Goal: Task Accomplishment & Management: Use online tool/utility

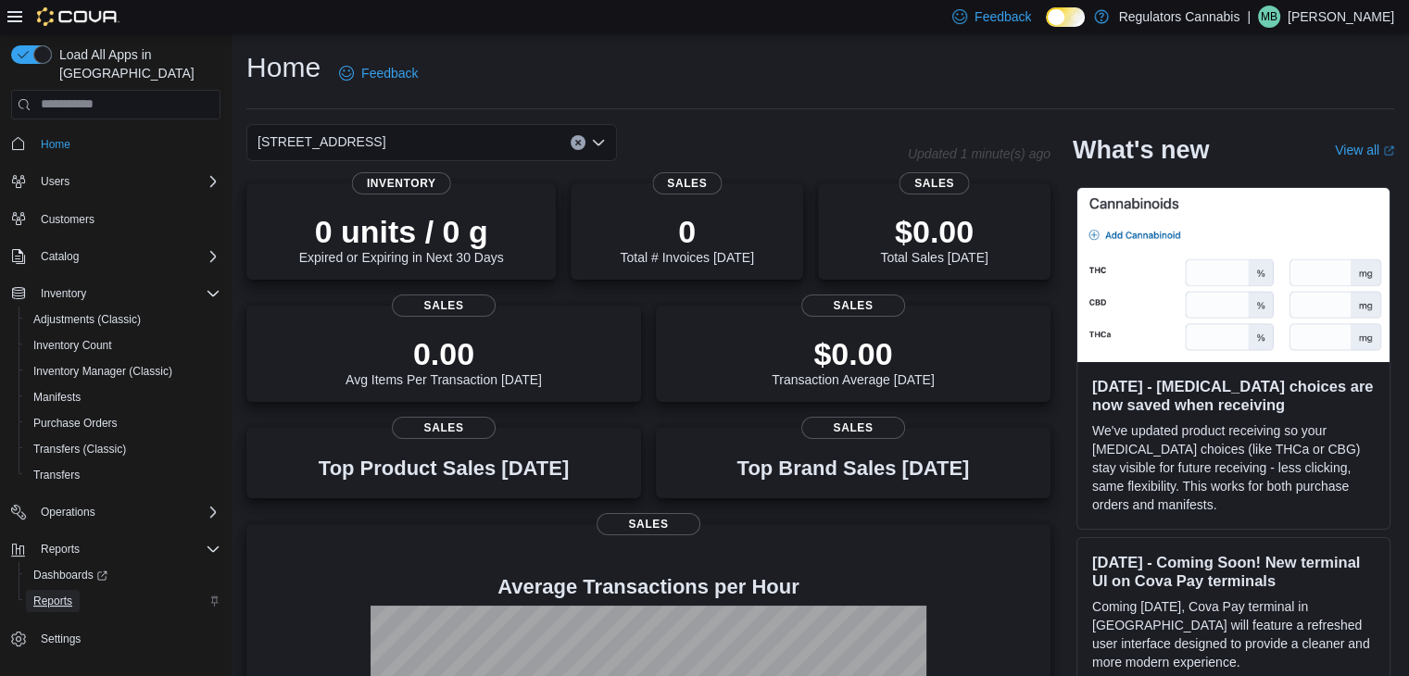
click at [32, 590] on link "Reports" at bounding box center [53, 601] width 54 height 22
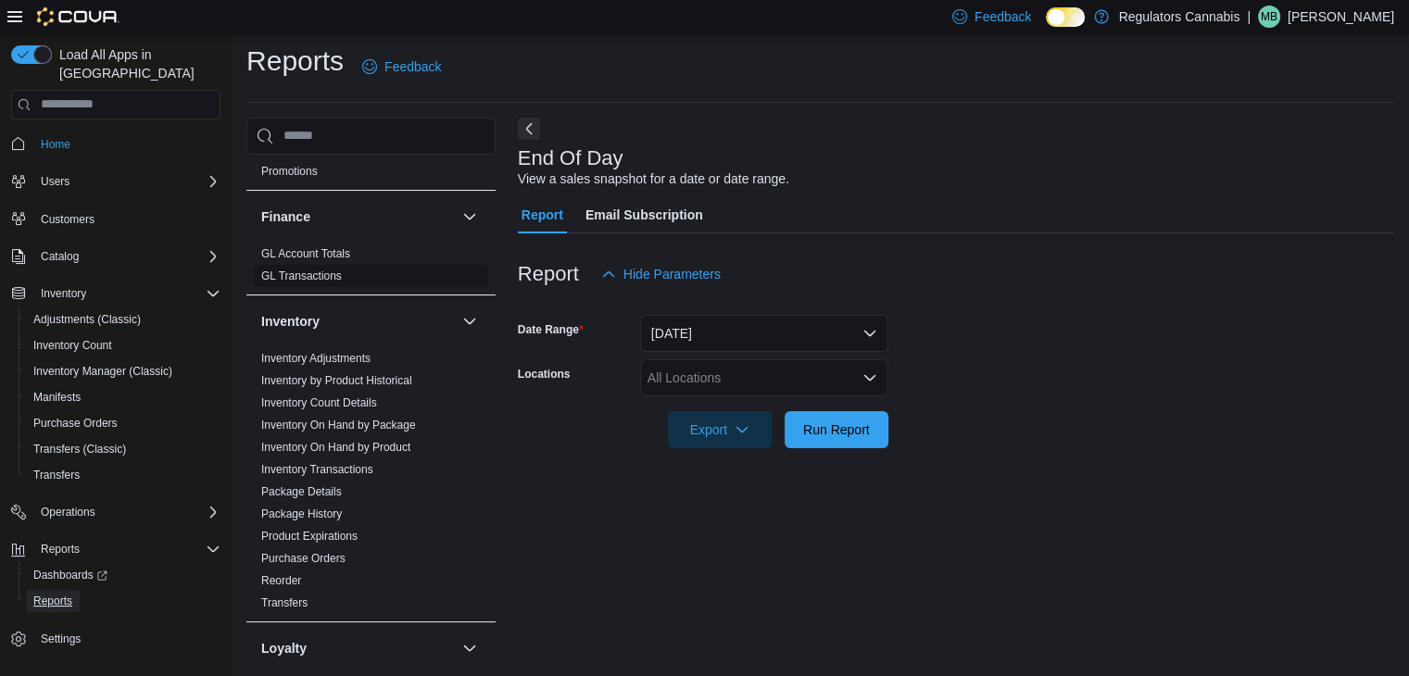
scroll to position [463, 0]
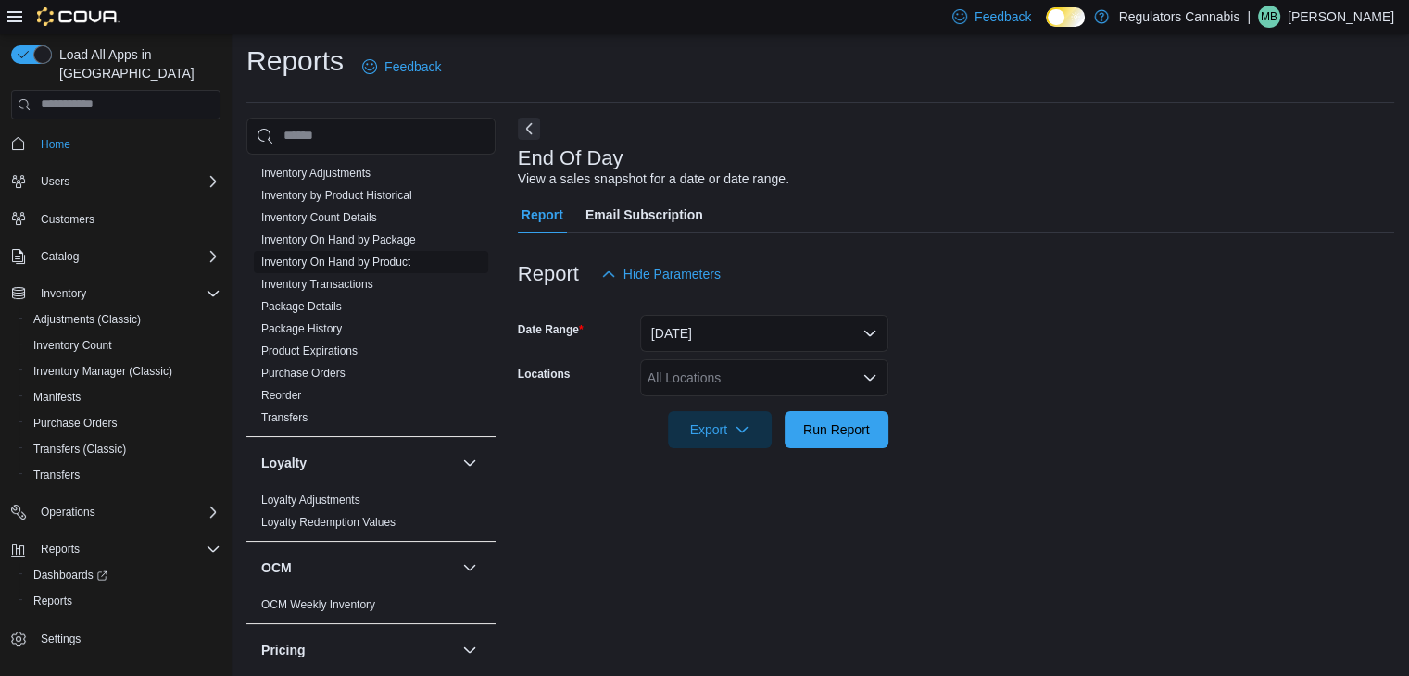
click at [369, 260] on link "Inventory On Hand by Product" at bounding box center [335, 262] width 149 height 13
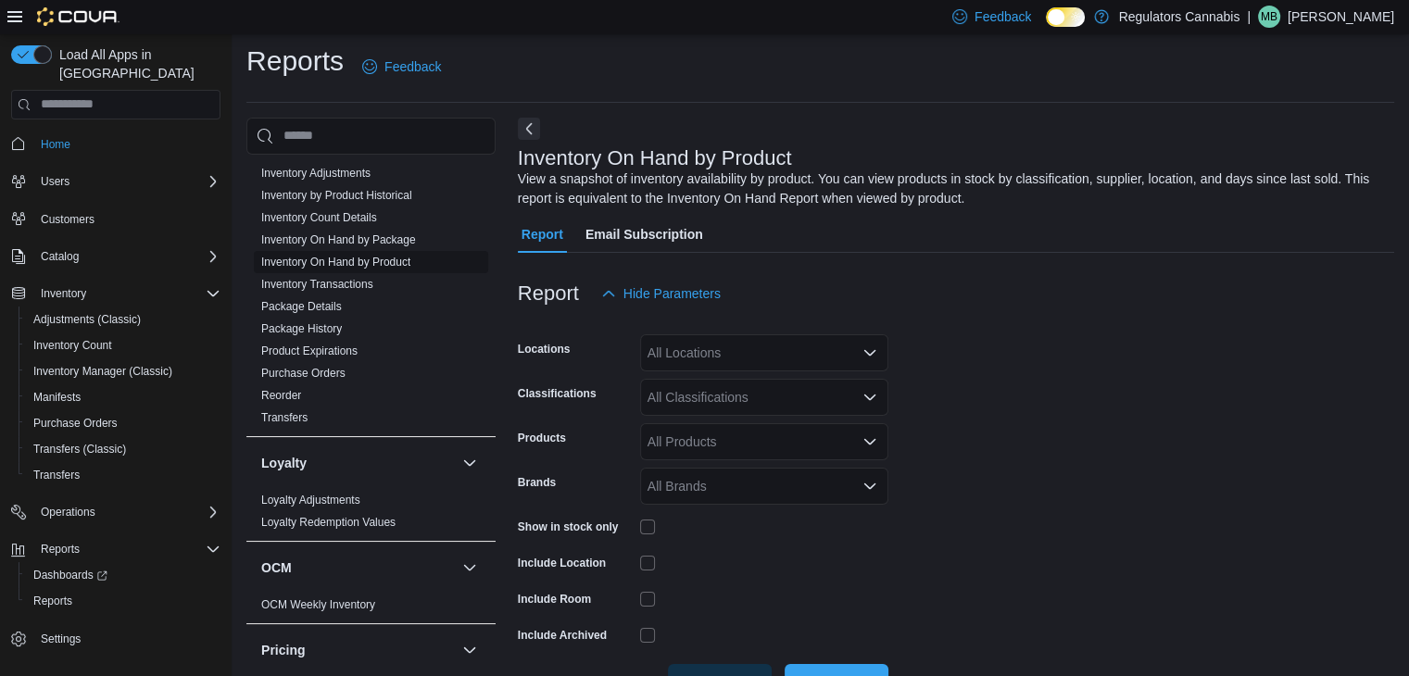
scroll to position [62, 0]
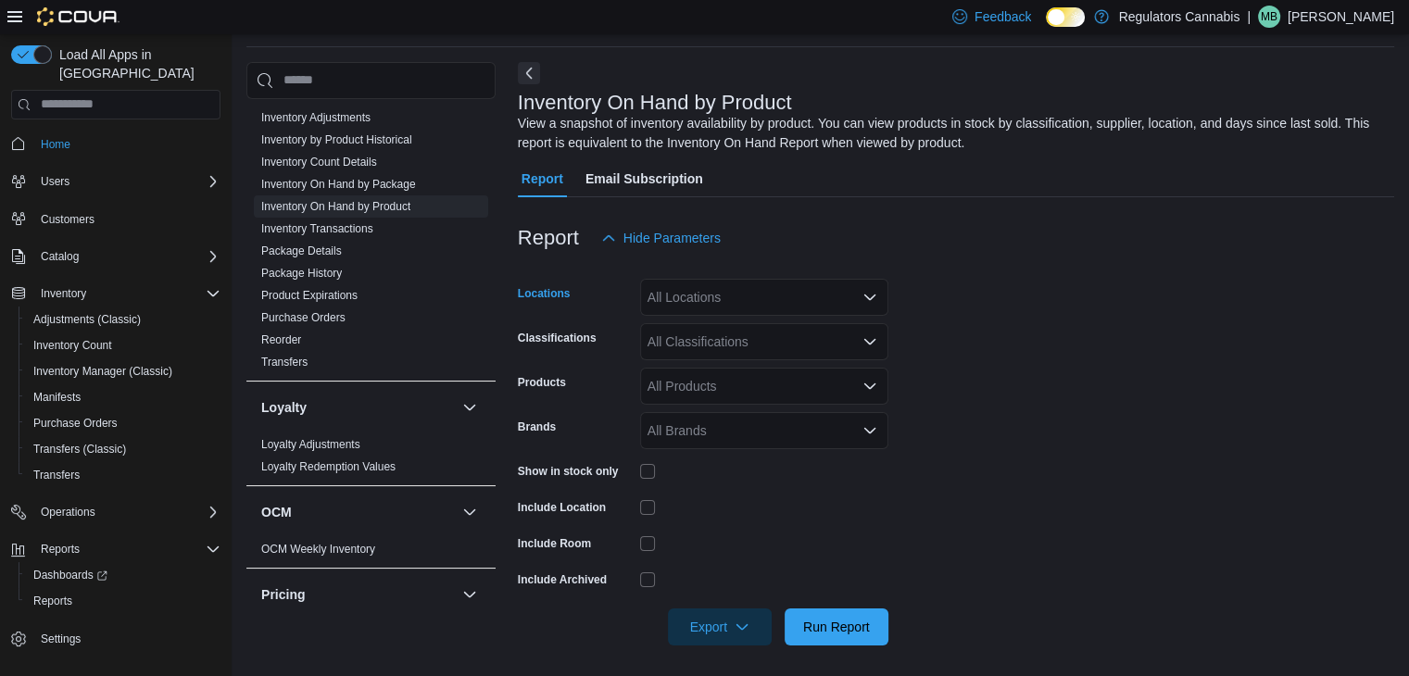
click at [752, 285] on div "All Locations" at bounding box center [764, 297] width 248 height 37
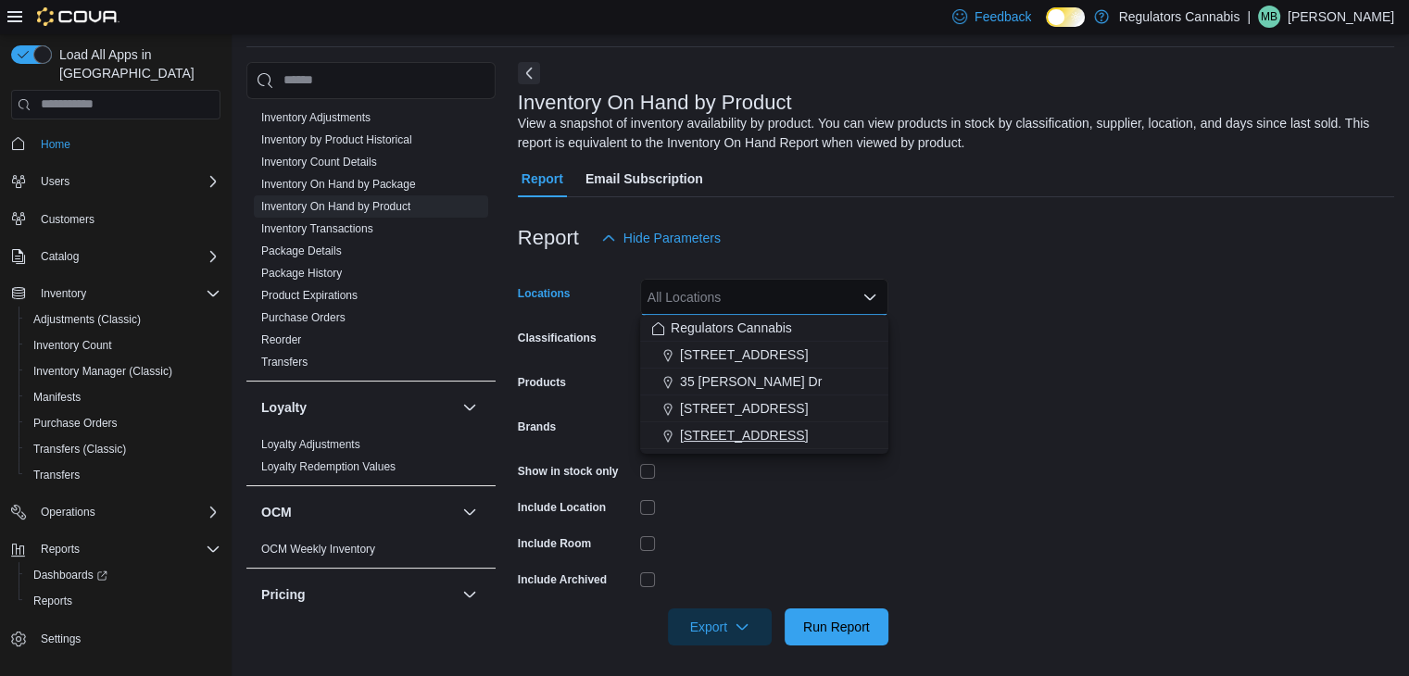
click at [759, 438] on span "[STREET_ADDRESS]" at bounding box center [744, 435] width 128 height 19
click at [1118, 440] on form "Locations [STREET_ADDRESS] Selected. [STREET_ADDRESS] Press Backspace to delete…" at bounding box center [956, 451] width 876 height 389
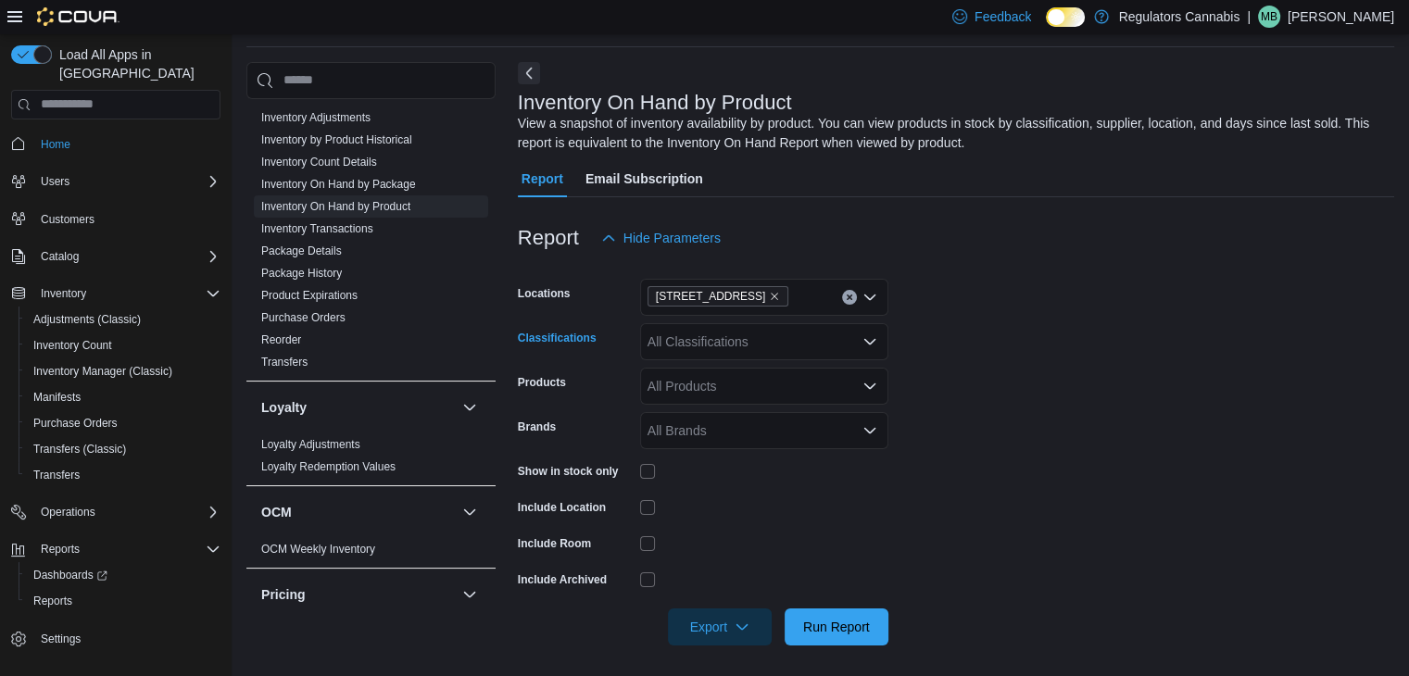
click at [833, 348] on div "All Classifications" at bounding box center [764, 341] width 248 height 37
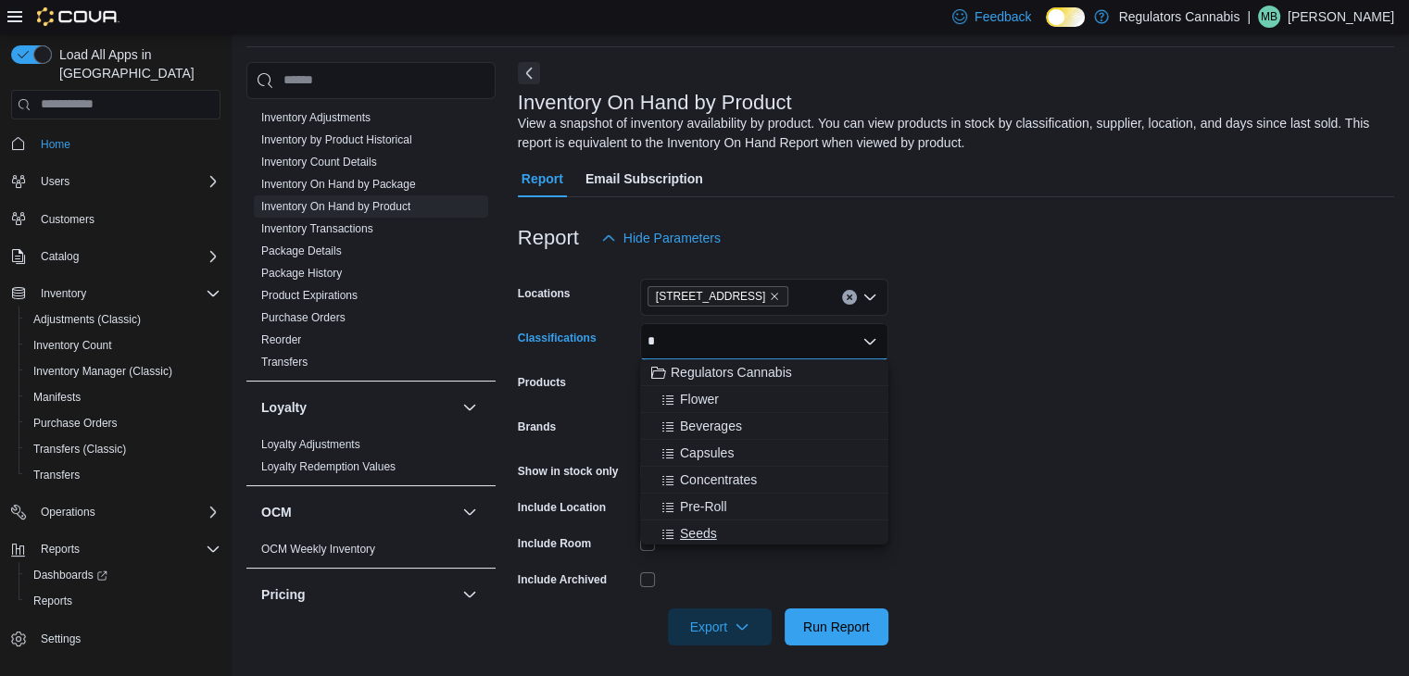
scroll to position [185, 0]
type input "*"
click at [708, 383] on span "Edibles" at bounding box center [701, 375] width 43 height 19
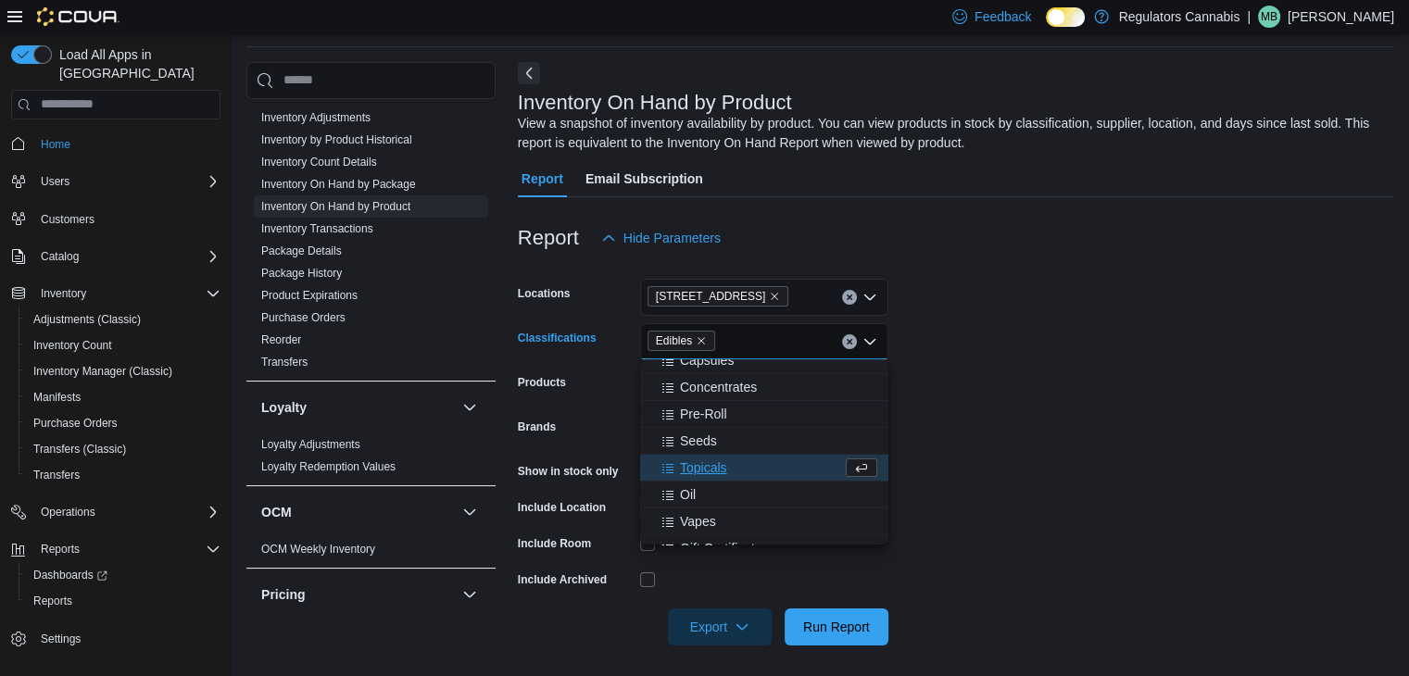
scroll to position [0, 0]
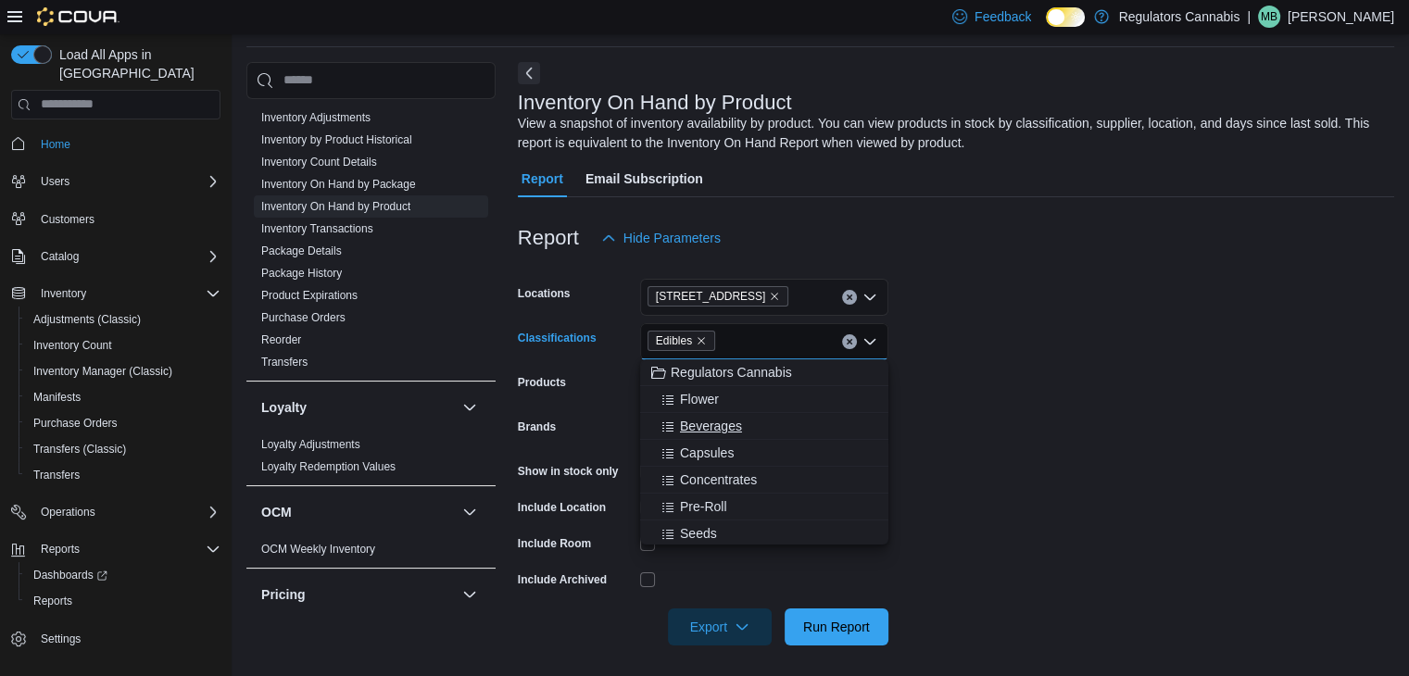
click at [727, 426] on span "Beverages" at bounding box center [711, 426] width 62 height 19
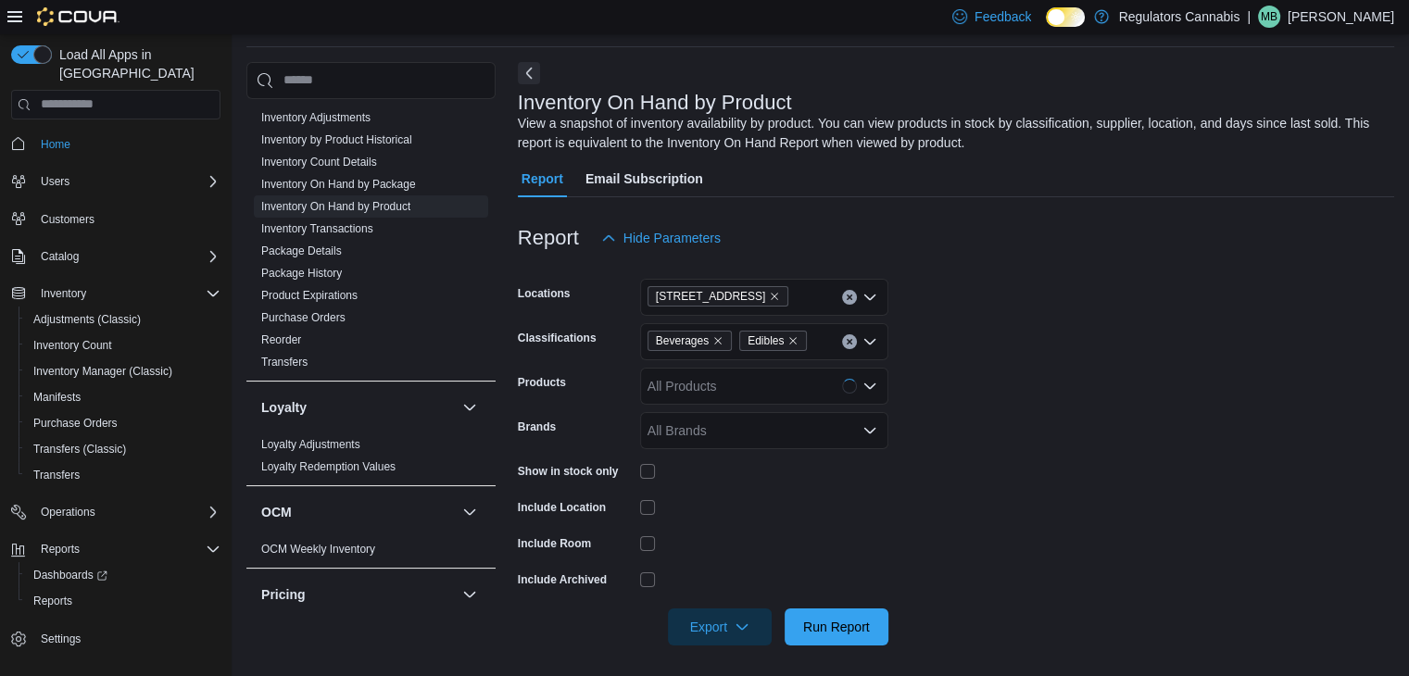
click at [1115, 426] on form "Locations [STREET_ADDRESS] Classifications Beverages Edibles Products All Produ…" at bounding box center [956, 451] width 876 height 389
click at [870, 613] on span "Run Report" at bounding box center [836, 626] width 81 height 37
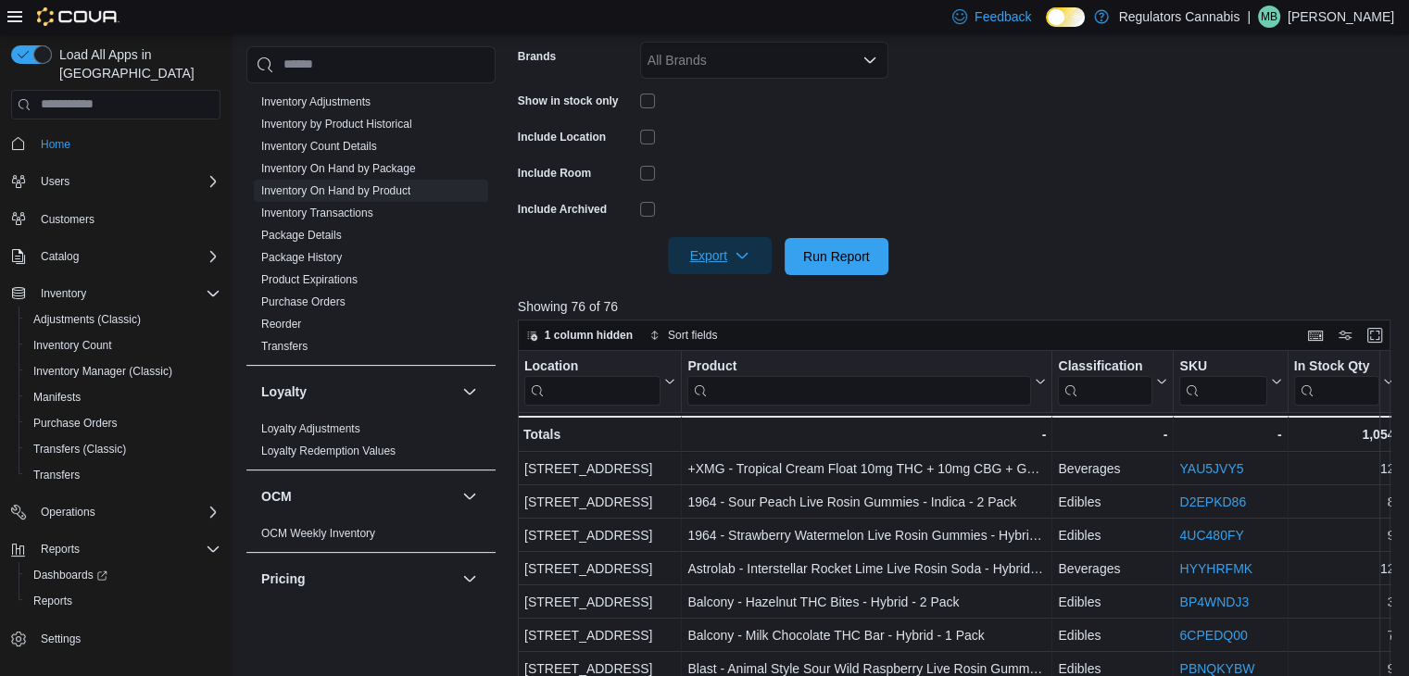
click at [743, 249] on icon "button" at bounding box center [741, 255] width 15 height 15
click at [737, 294] on span "Export to Excel" at bounding box center [722, 292] width 83 height 15
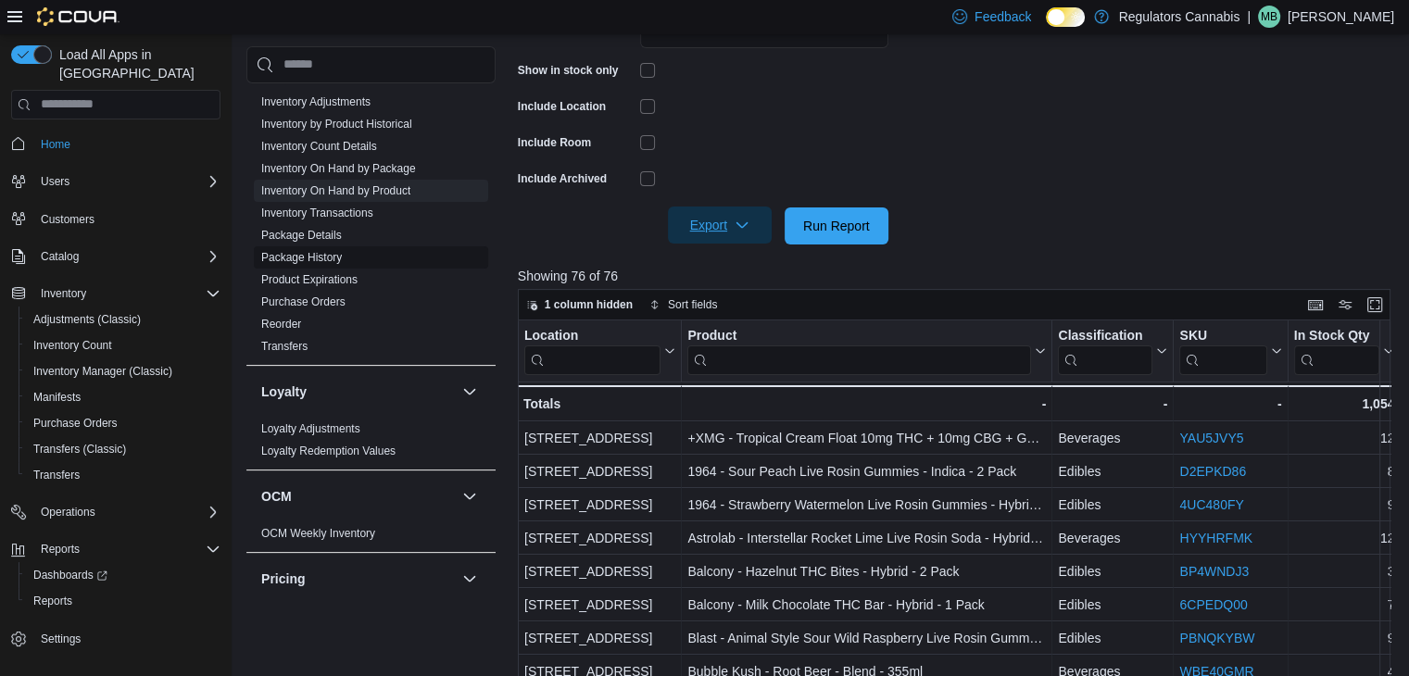
scroll to position [741, 0]
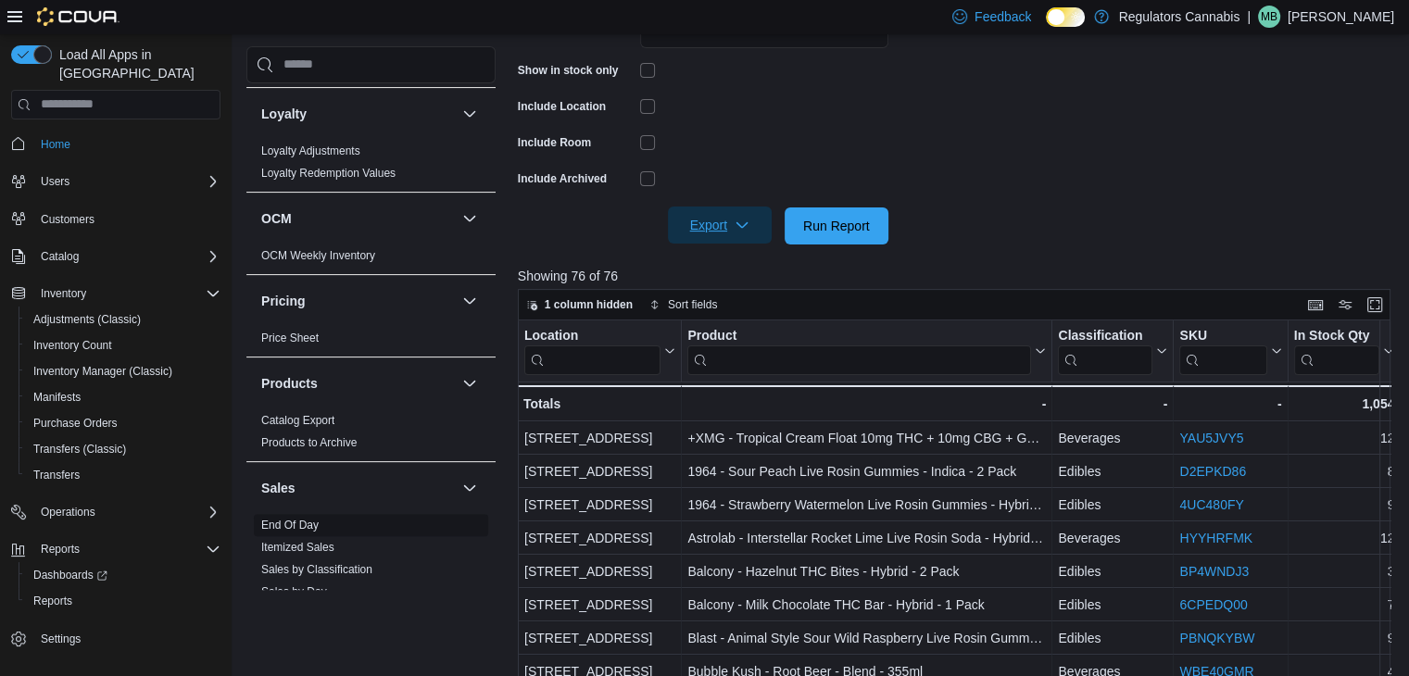
click at [293, 521] on link "End Of Day" at bounding box center [289, 525] width 57 height 13
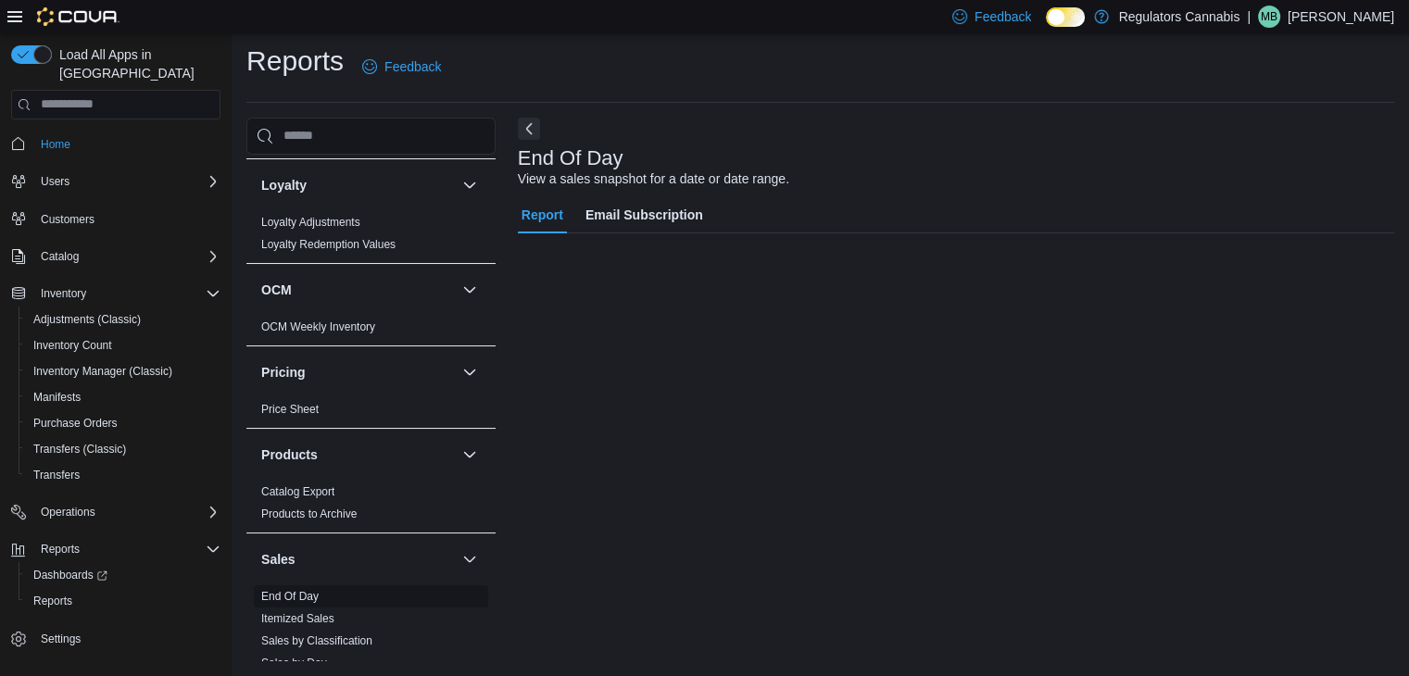
scroll to position [6, 0]
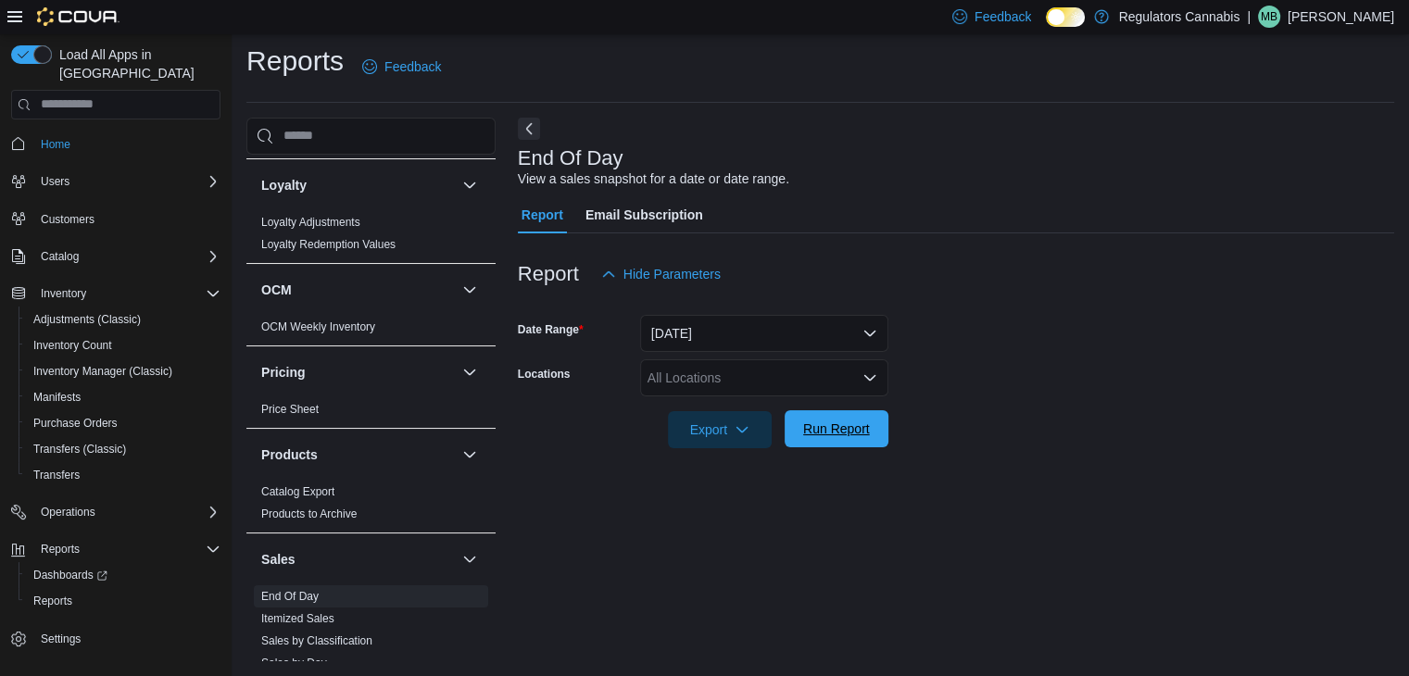
click at [802, 441] on span "Run Report" at bounding box center [836, 428] width 81 height 37
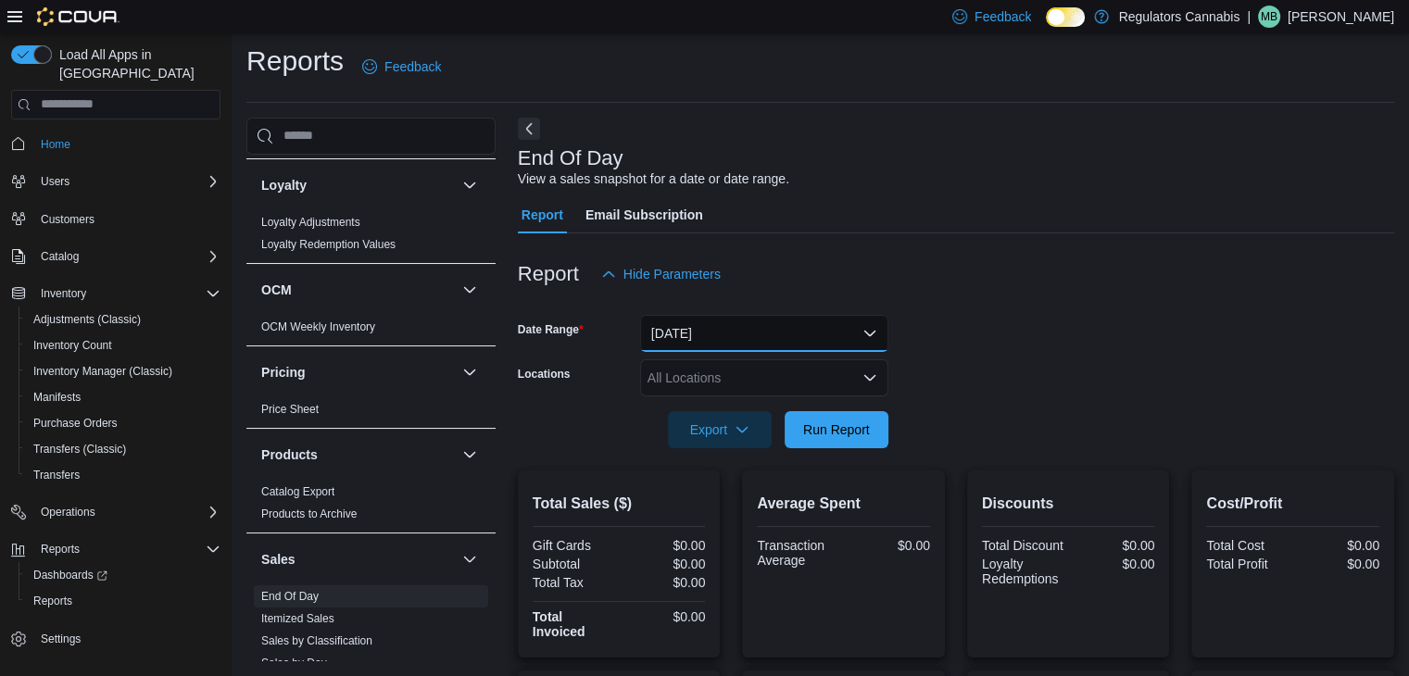
click at [785, 323] on button "[DATE]" at bounding box center [764, 333] width 248 height 37
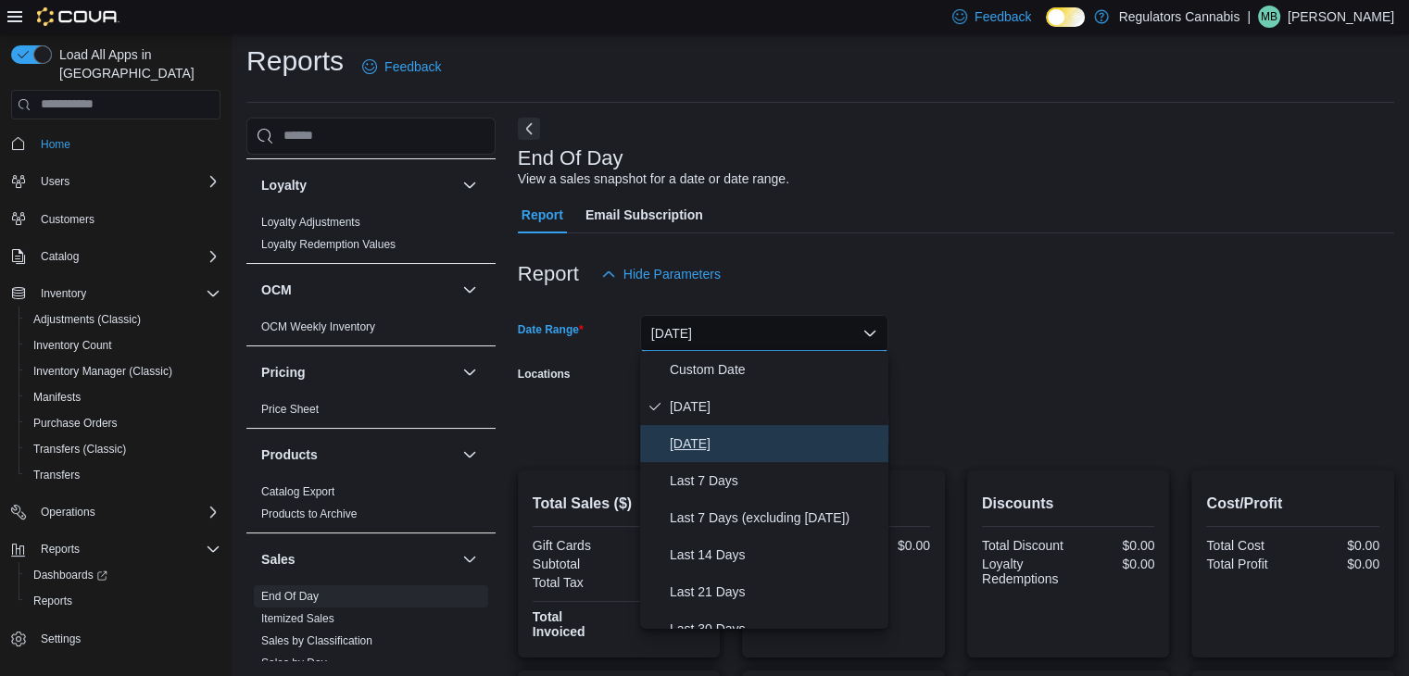
click at [756, 431] on button "[DATE]" at bounding box center [764, 443] width 248 height 37
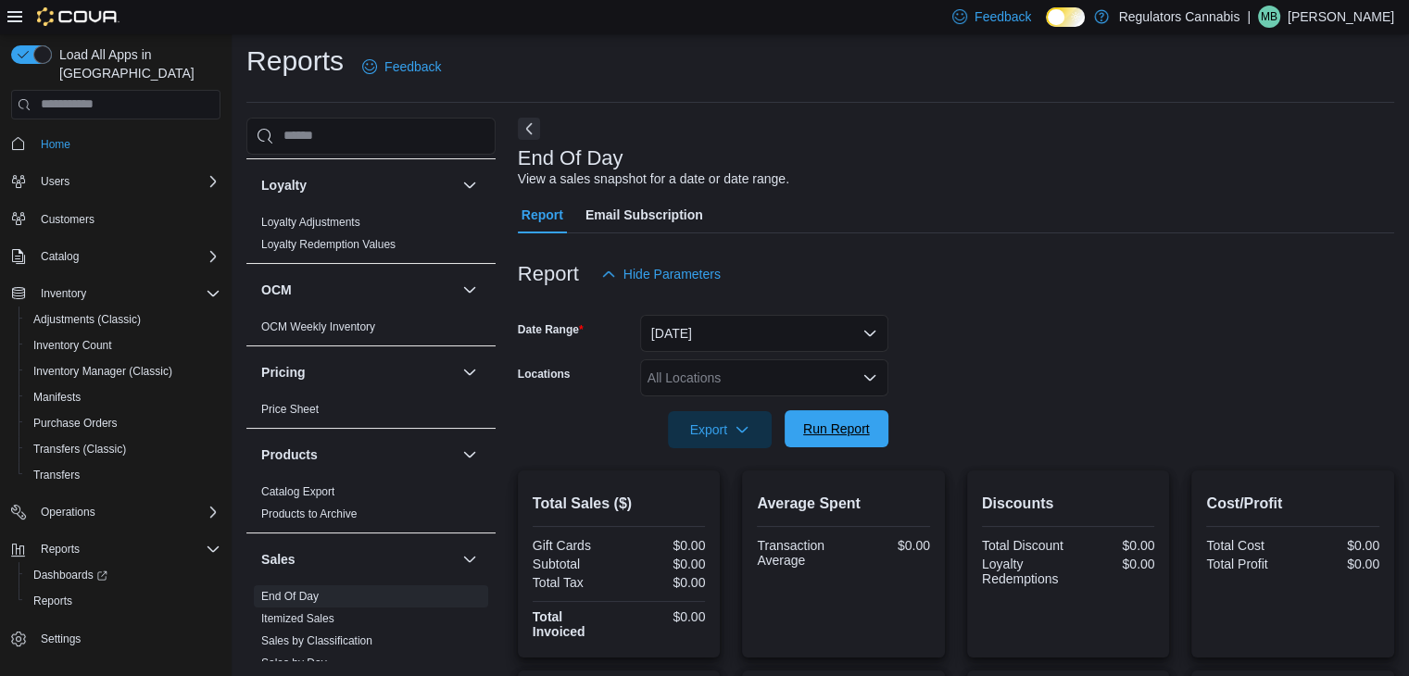
click at [864, 434] on span "Run Report" at bounding box center [836, 429] width 67 height 19
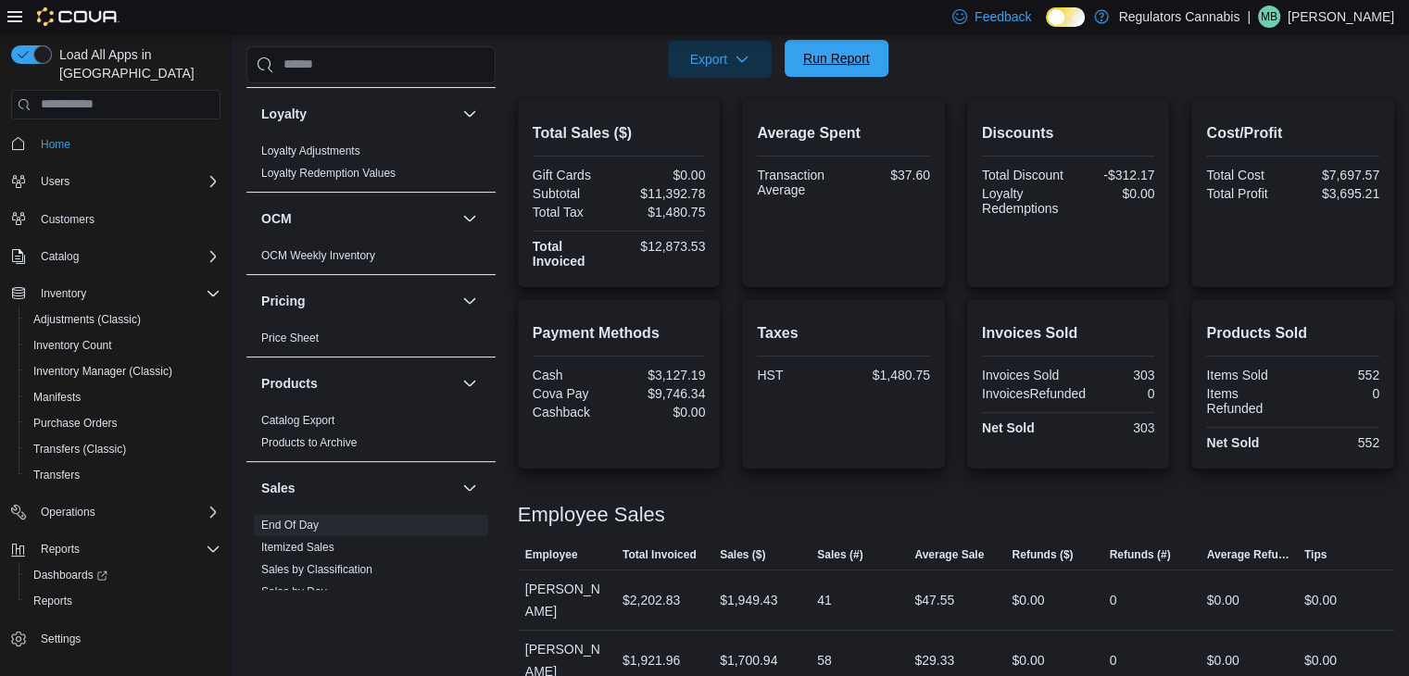
scroll to position [99, 0]
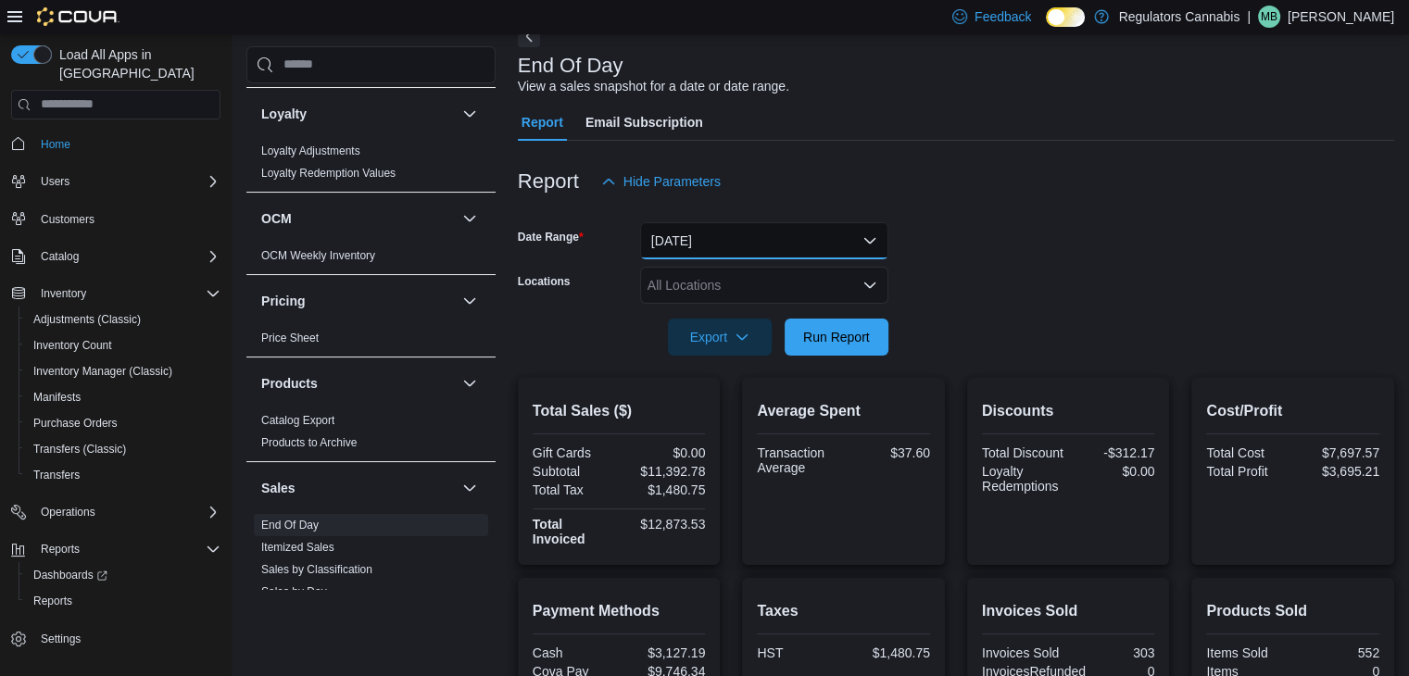
click at [715, 241] on button "[DATE]" at bounding box center [764, 240] width 248 height 37
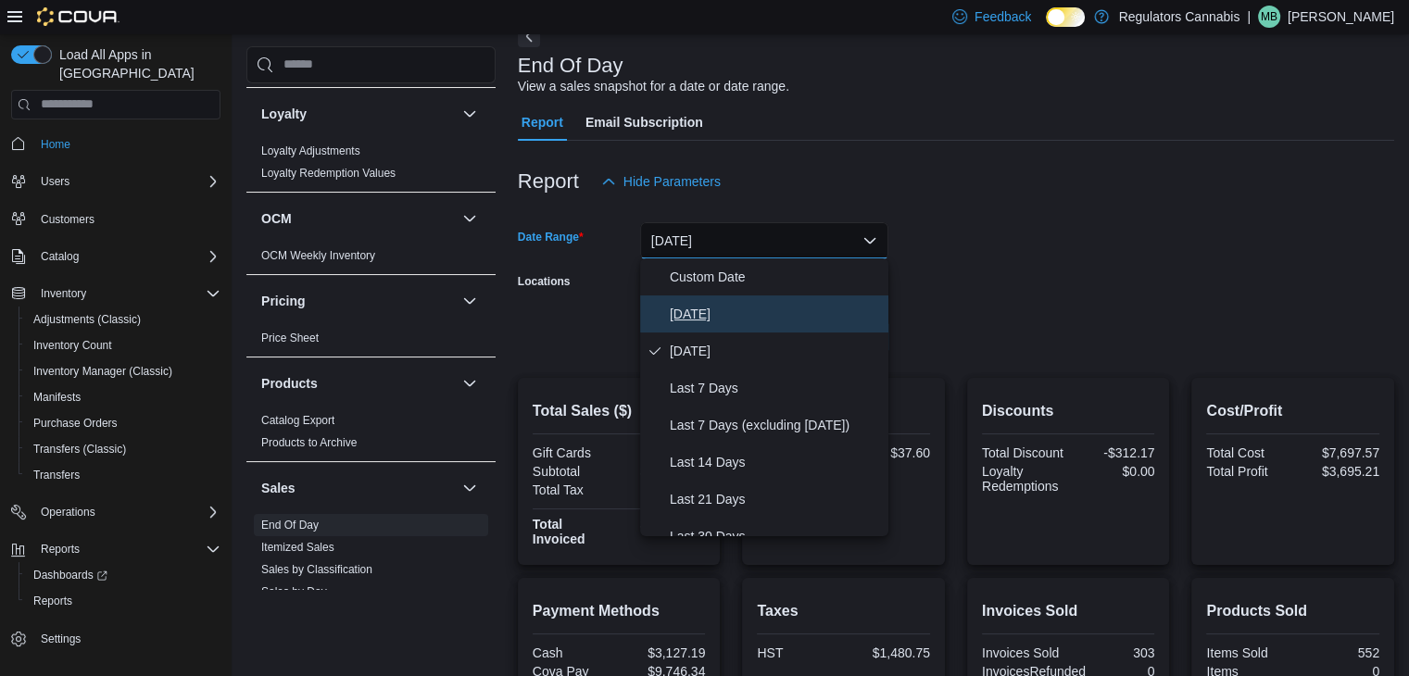
click at [708, 312] on span "[DATE]" at bounding box center [775, 314] width 211 height 22
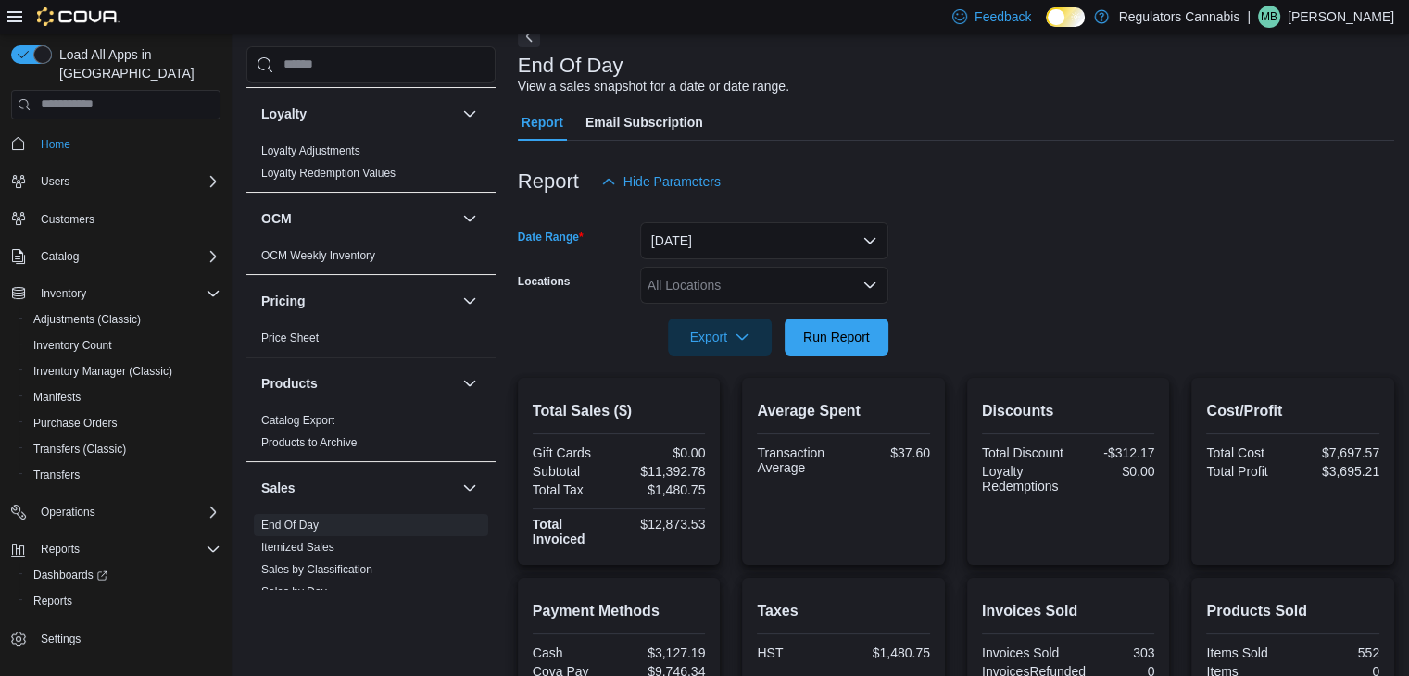
click at [883, 357] on div at bounding box center [956, 367] width 876 height 22
click at [873, 342] on span "Run Report" at bounding box center [836, 336] width 81 height 37
